Goal: Find specific page/section: Find specific page/section

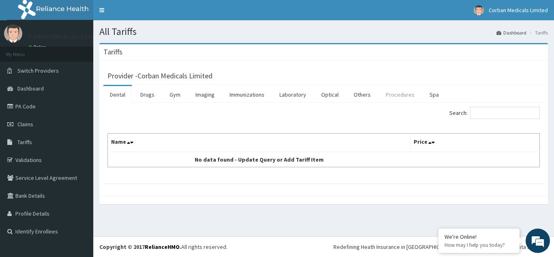
click at [399, 99] on link "Procedures" at bounding box center [400, 94] width 42 height 17
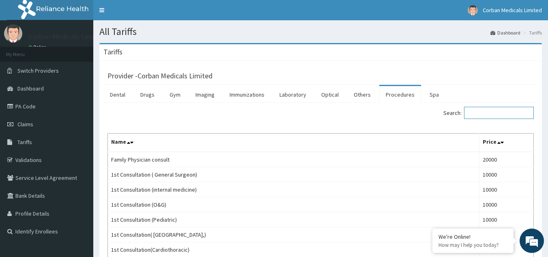
click at [489, 110] on input "Search:" at bounding box center [499, 113] width 70 height 12
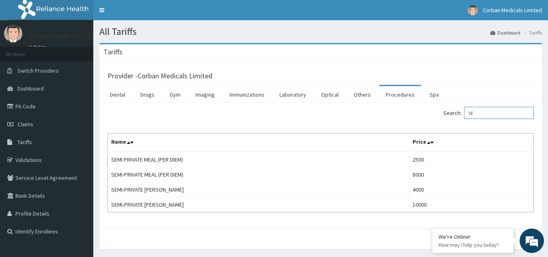
type input "S"
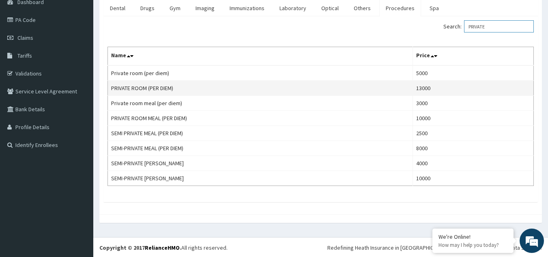
scroll to position [87, 0]
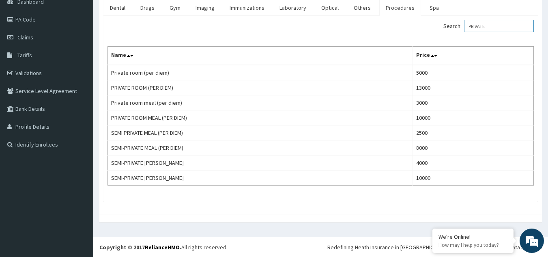
type input "PRIVATE"
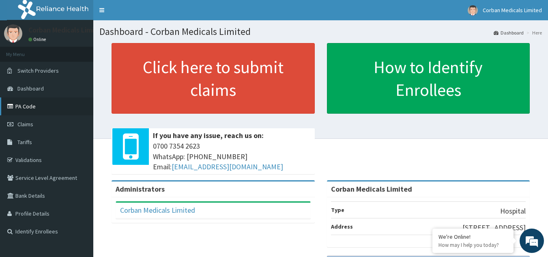
click at [32, 110] on link "PA Code" at bounding box center [46, 106] width 93 height 18
